Goal: Task Accomplishment & Management: Manage account settings

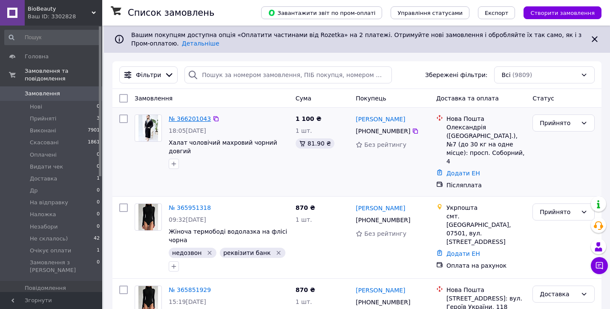
click at [194, 120] on link "№ 366201043" at bounding box center [190, 118] width 42 height 7
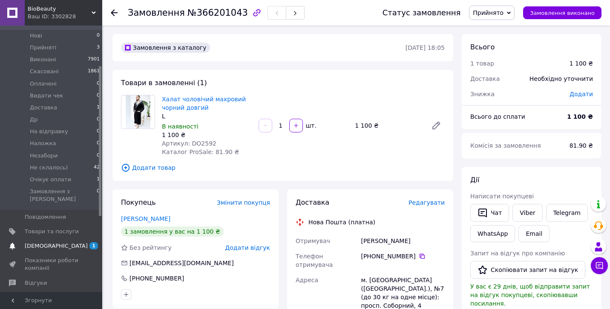
click at [49, 242] on span "[DEMOGRAPHIC_DATA]" at bounding box center [56, 246] width 63 height 8
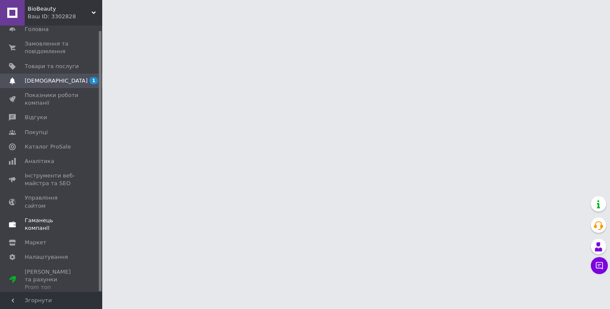
scroll to position [5, 0]
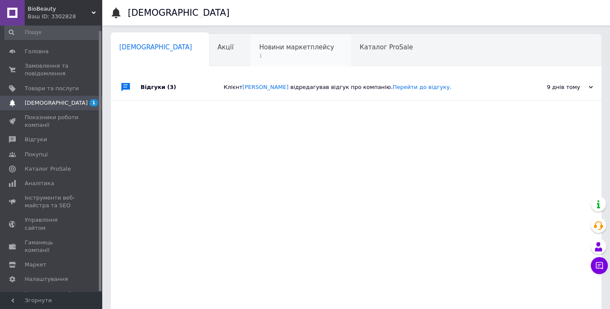
click at [265, 47] on span "Новини маркетплейсу" at bounding box center [296, 47] width 75 height 8
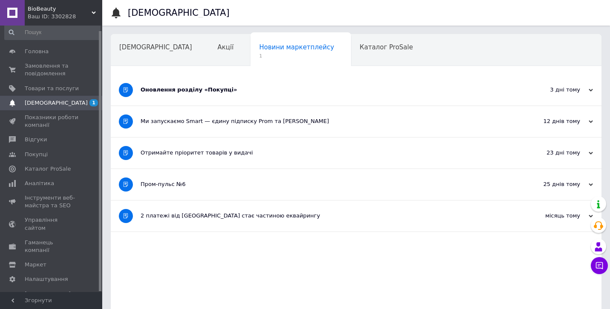
click at [217, 94] on div "Оновлення розділу «Покупці»" at bounding box center [324, 90] width 367 height 31
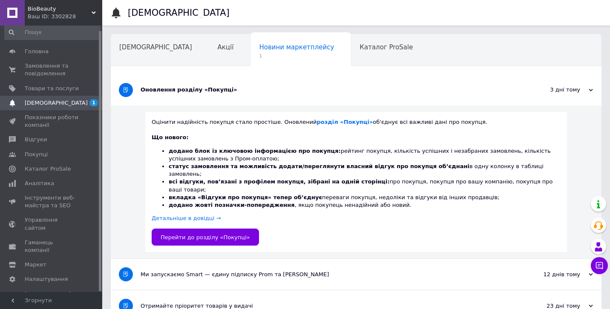
scroll to position [3, 0]
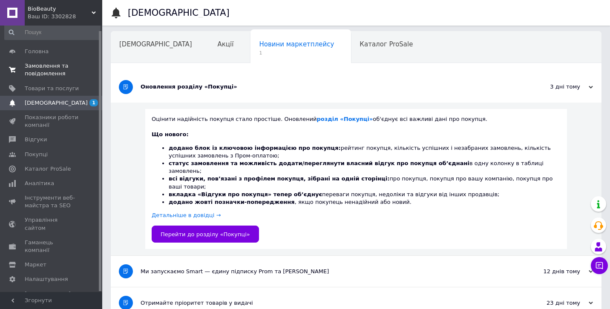
click at [50, 64] on span "Замовлення та повідомлення" at bounding box center [52, 69] width 54 height 15
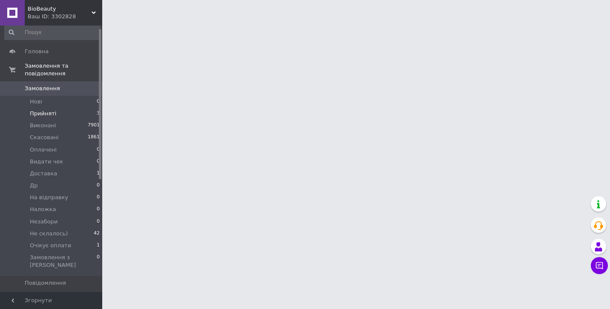
click at [46, 114] on span "Прийняті" at bounding box center [43, 114] width 26 height 8
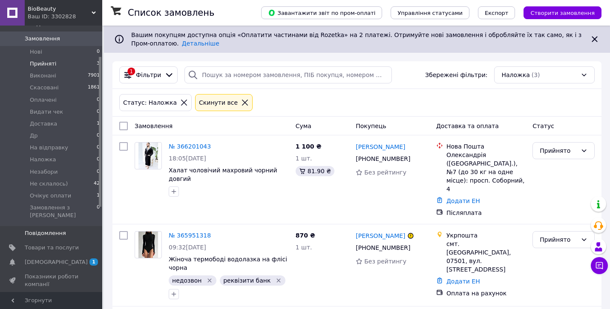
scroll to position [55, 0]
click at [63, 245] on span "Товари та послуги" at bounding box center [52, 249] width 54 height 8
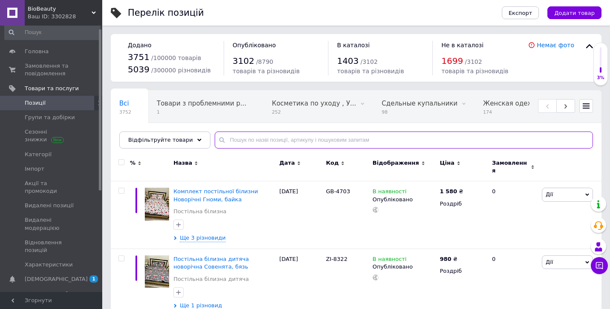
click at [233, 144] on input "text" at bounding box center [404, 140] width 378 height 17
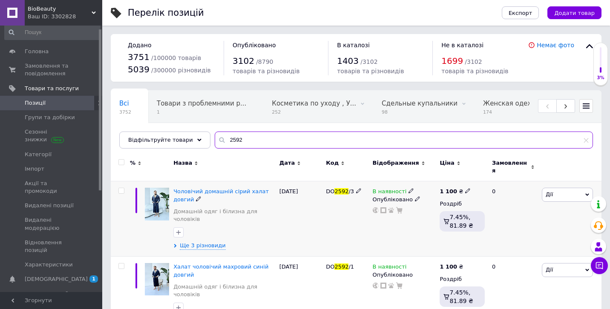
type input "2592"
click at [467, 188] on icon at bounding box center [467, 190] width 5 height 5
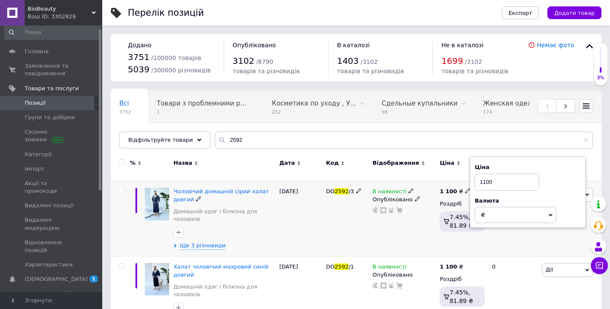
click at [486, 176] on input "1100" at bounding box center [507, 182] width 65 height 17
type input "1200"
click at [487, 237] on div "1 100 ₴ Ціна 1200 Валюта ₴ $ EUR CHF GBP ¥ PLN ₸ MDL HUF KGS CNY TRY KRW lei Ро…" at bounding box center [462, 218] width 49 height 75
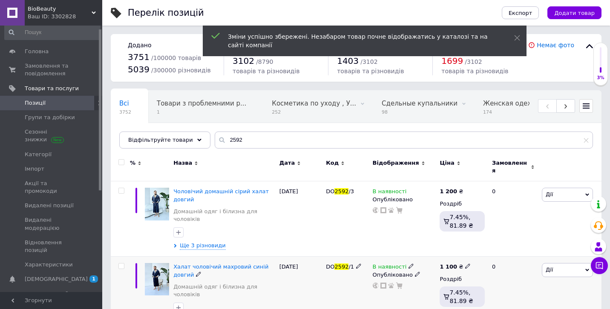
click at [467, 263] on span at bounding box center [468, 266] width 6 height 6
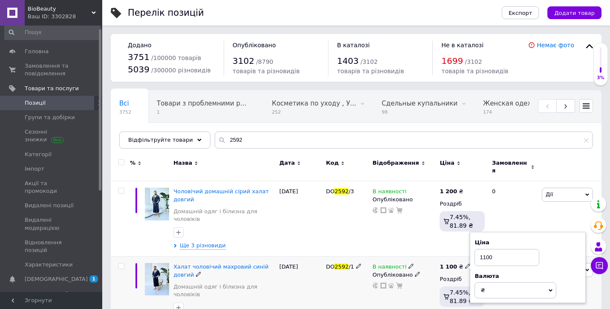
click at [486, 249] on input "1100" at bounding box center [507, 257] width 65 height 17
type input "1200"
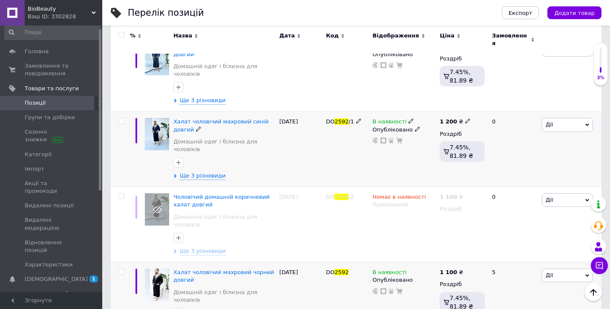
scroll to position [145, 0]
click at [465, 270] on use at bounding box center [467, 272] width 5 height 5
type input "1200"
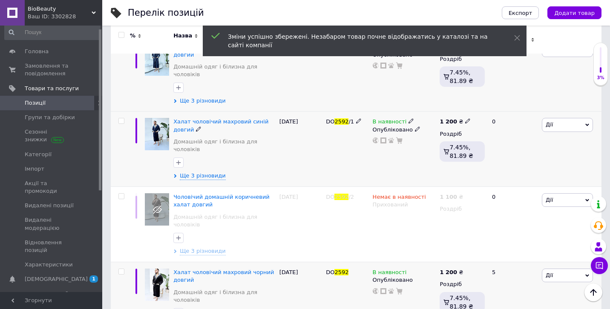
scroll to position [144, 0]
click at [198, 98] on span "Ще 3 різновиди" at bounding box center [203, 102] width 46 height 8
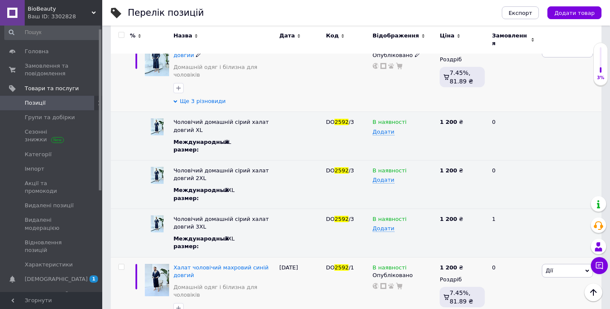
click at [199, 98] on span "Ще 3 різновиди" at bounding box center [203, 102] width 46 height 8
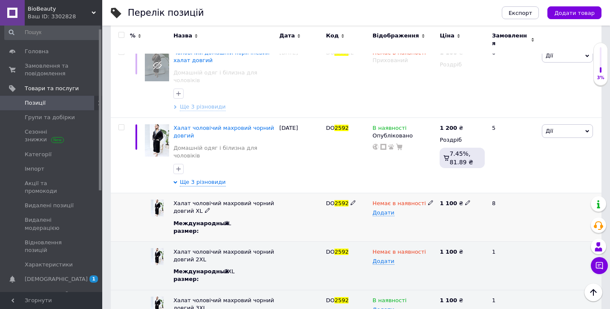
scroll to position [289, 0]
click at [466, 201] on icon at bounding box center [467, 203] width 5 height 5
type input "1200"
click at [465, 250] on use at bounding box center [467, 252] width 5 height 5
type input "1200"
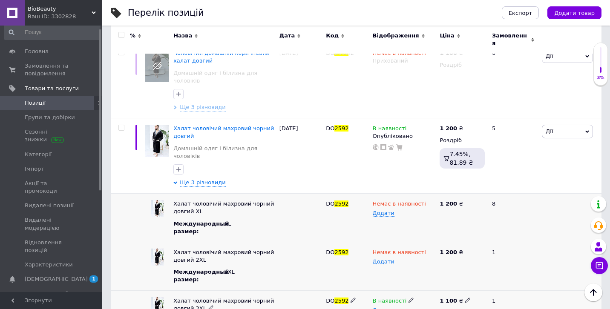
click at [465, 298] on icon at bounding box center [467, 300] width 5 height 5
type input "1200"
click at [215, 179] on span "Ще 3 різновиди" at bounding box center [203, 183] width 46 height 8
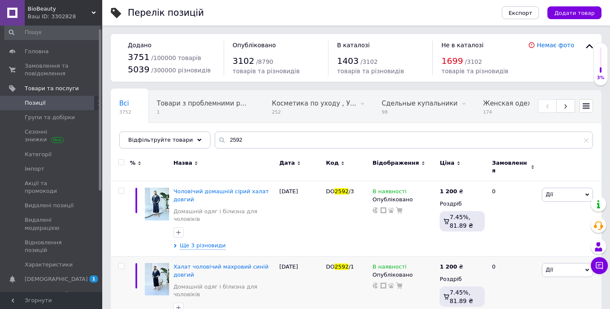
scroll to position [0, 0]
click at [48, 64] on span "Замовлення та повідомлення" at bounding box center [52, 69] width 54 height 15
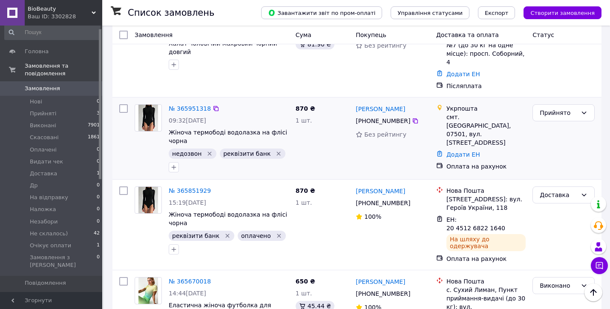
scroll to position [107, 0]
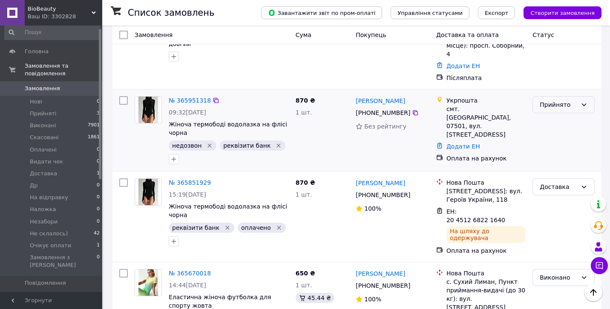
click at [555, 100] on div "Прийнято" at bounding box center [558, 104] width 37 height 9
click at [502, 149] on div "Укрпошта смт. [GEOGRAPHIC_DATA], 07501, вул. [STREET_ADDRESS] Додати ЕН Оплата …" at bounding box center [481, 130] width 96 height 75
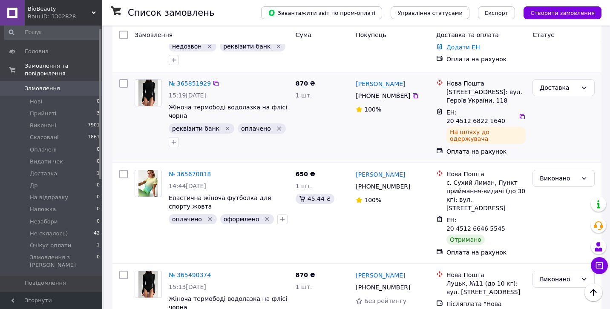
scroll to position [213, 0]
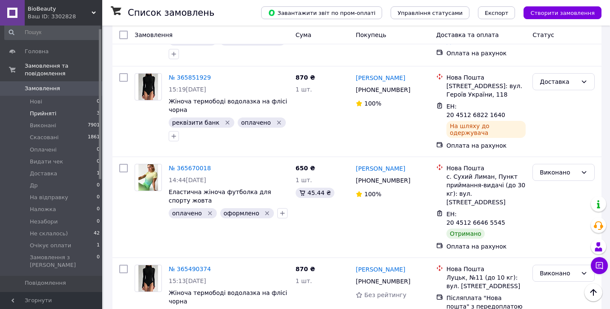
click at [44, 114] on span "Прийняті" at bounding box center [43, 114] width 26 height 8
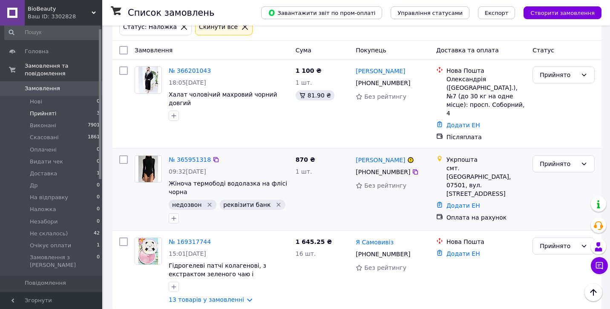
scroll to position [73, 0]
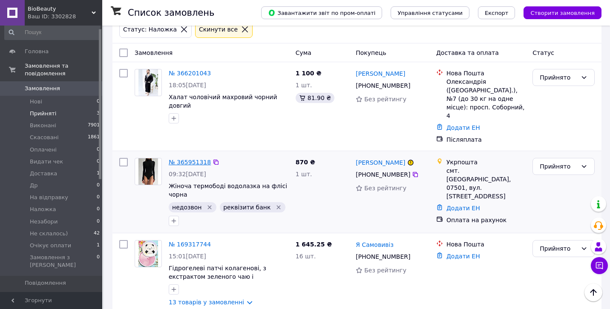
click at [193, 159] on link "№ 365951318" at bounding box center [190, 162] width 42 height 7
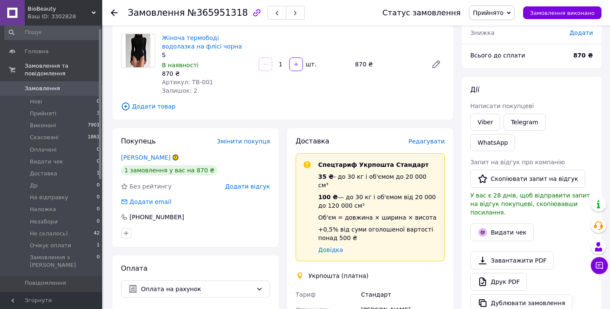
scroll to position [59, 0]
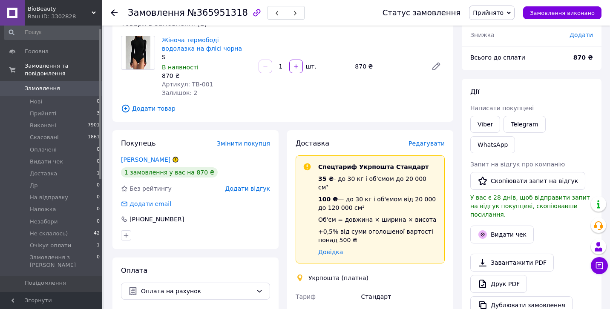
click at [173, 160] on icon at bounding box center [175, 159] width 5 height 5
click at [147, 161] on link "[PERSON_NAME]" at bounding box center [145, 159] width 49 height 7
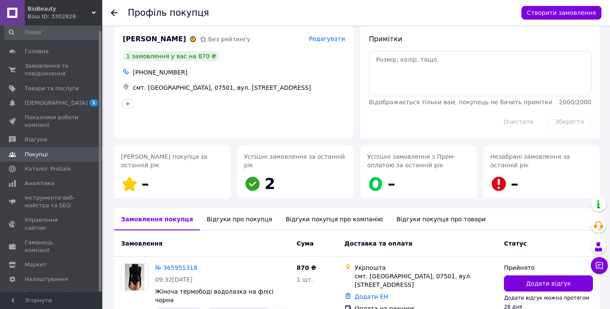
scroll to position [9, 0]
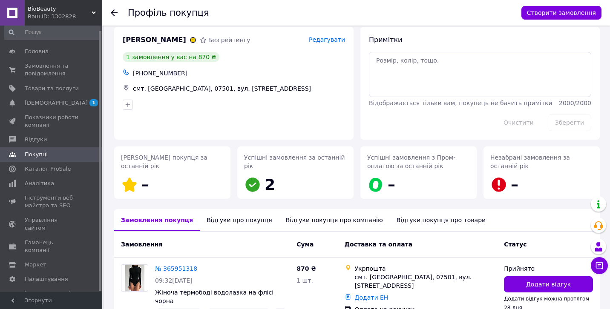
click at [114, 12] on icon at bounding box center [114, 12] width 7 height 7
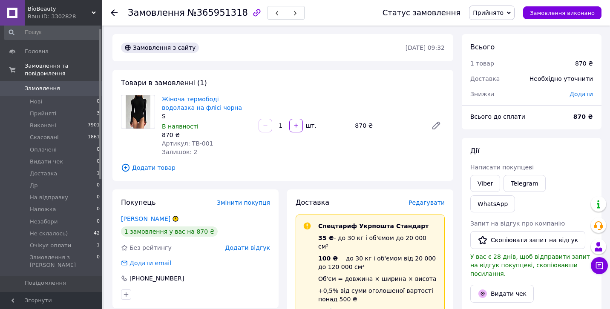
click at [114, 14] on icon at bounding box center [114, 12] width 7 height 7
